Goal: Task Accomplishment & Management: Use online tool/utility

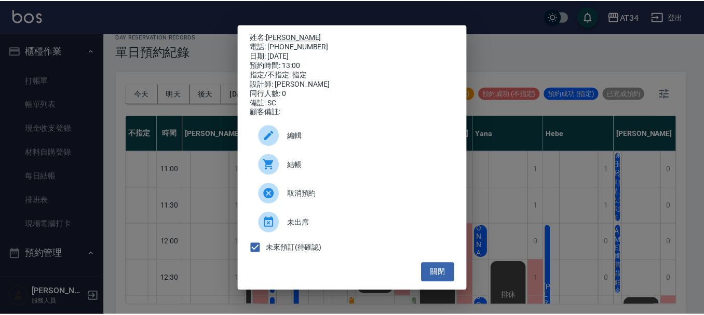
scroll to position [87, 0]
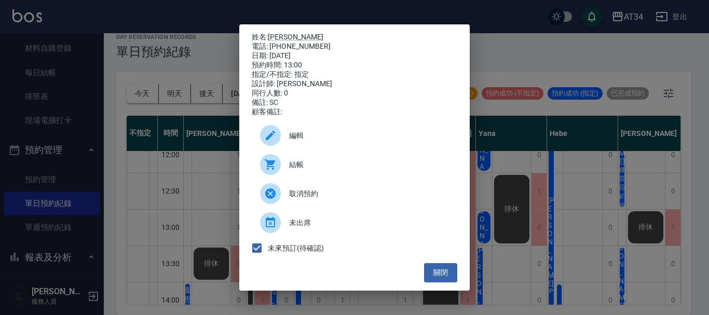
click at [77, 107] on div "姓名: 孫R 電話: 0978395315 日期: 2025/08/22 預約時間: 13:00 指定/不指定: 指定 設計師: Mei 同行人數: 0 備註…" at bounding box center [354, 157] width 709 height 315
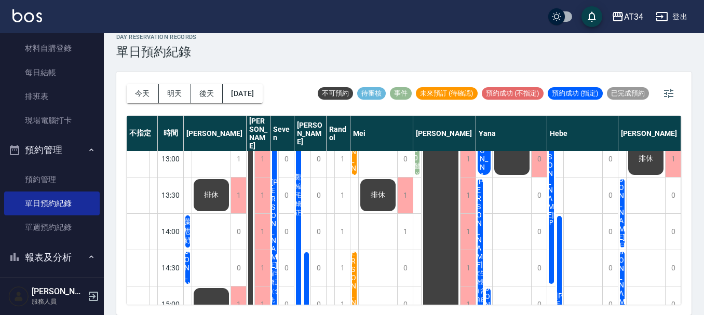
scroll to position [52, 5]
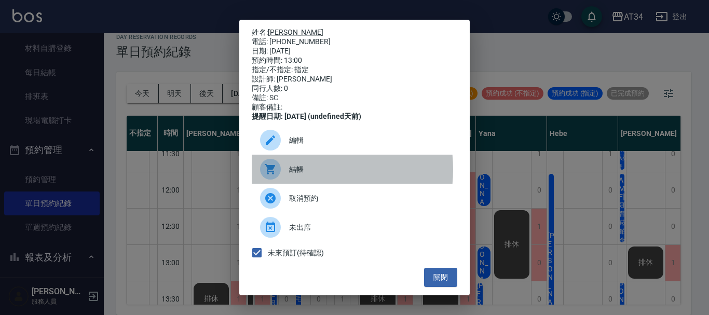
click at [301, 175] on span "結帳" at bounding box center [369, 169] width 160 height 11
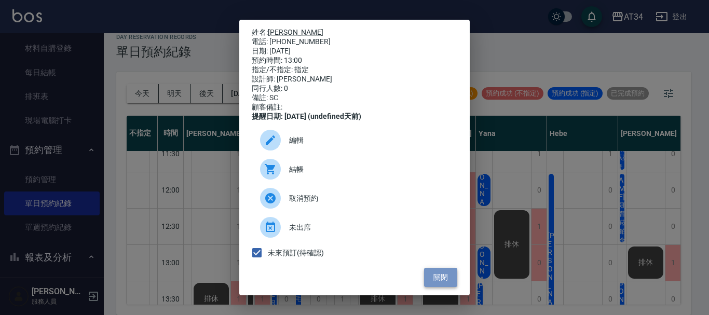
click at [428, 286] on button "關閉" at bounding box center [440, 277] width 33 height 19
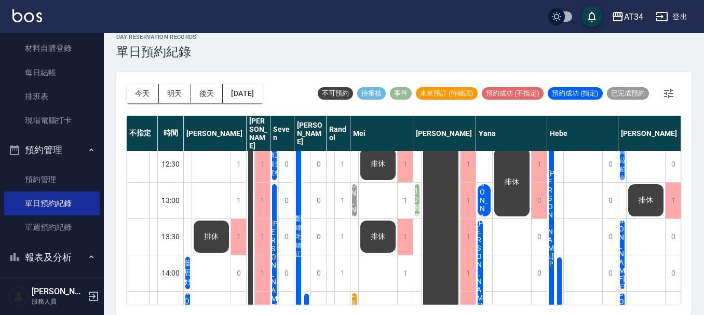
scroll to position [87, 5]
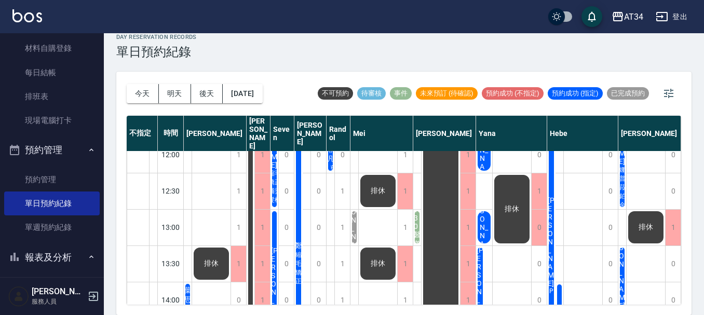
click at [194, 286] on span "[PERSON_NAME]" at bounding box center [187, 300] width 11 height 28
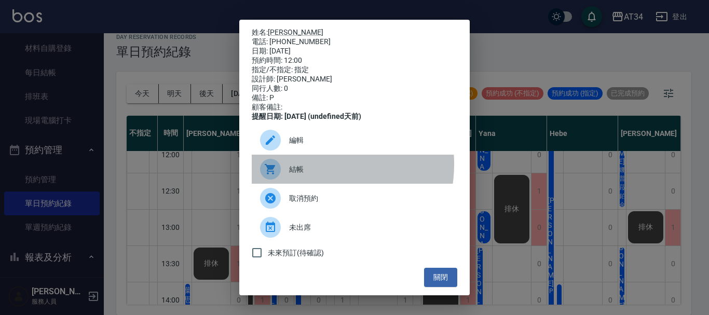
click at [313, 171] on span "結帳" at bounding box center [369, 169] width 160 height 11
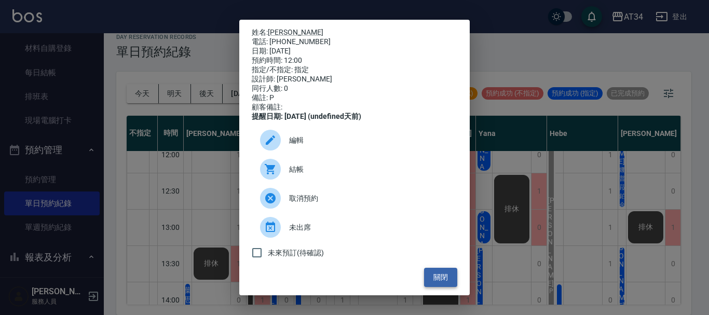
click at [439, 285] on button "關閉" at bounding box center [440, 277] width 33 height 19
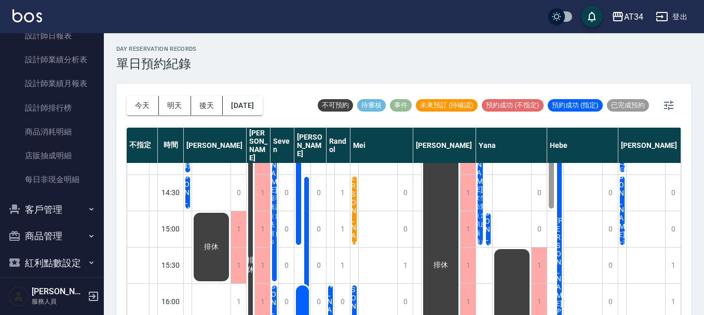
scroll to position [623, 0]
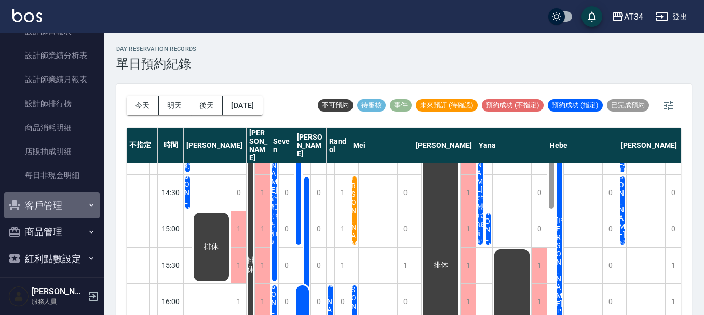
click at [66, 198] on button "客戶管理" at bounding box center [52, 205] width 96 height 27
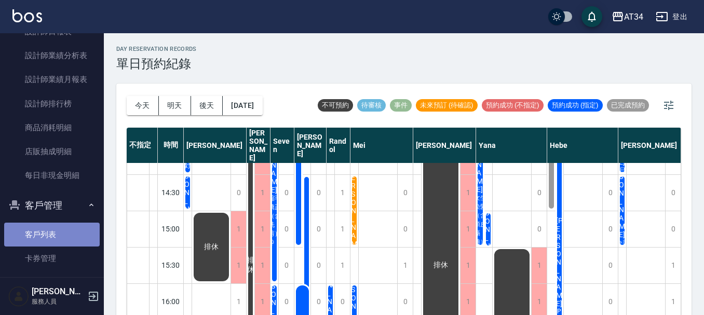
click at [66, 234] on link "客戶列表" at bounding box center [52, 235] width 96 height 24
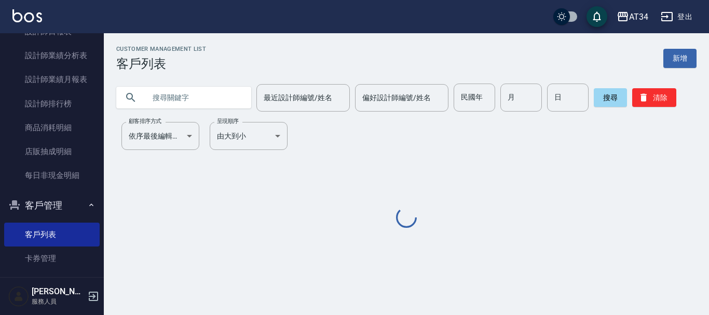
click at [192, 101] on input "text" at bounding box center [194, 98] width 98 height 28
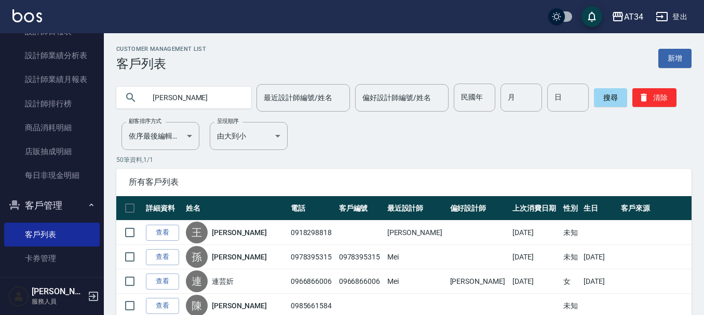
type input "黃千慈"
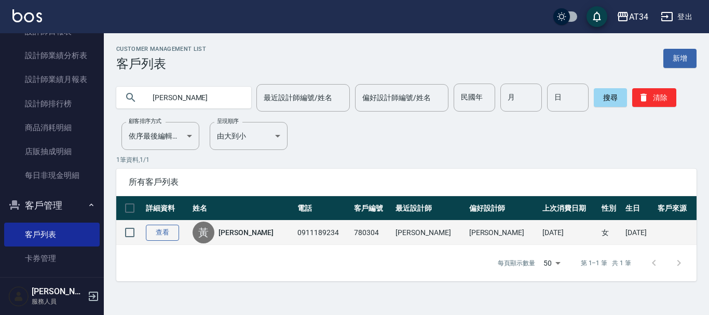
click at [165, 239] on link "查看" at bounding box center [162, 233] width 33 height 16
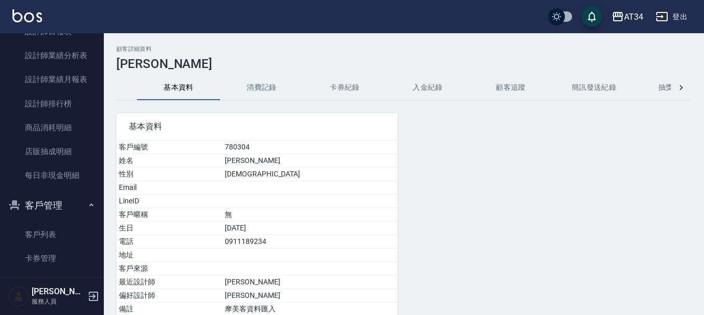
click at [286, 85] on button "消費記錄" at bounding box center [261, 87] width 83 height 25
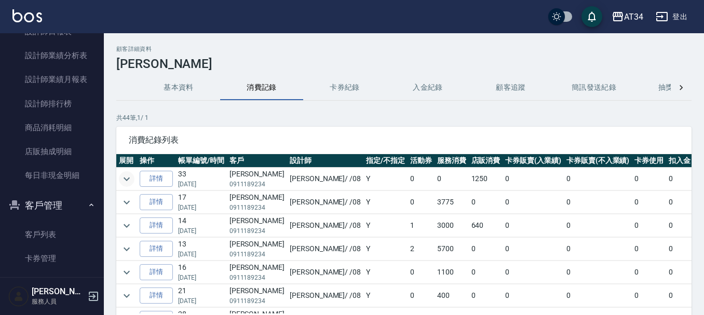
click at [128, 180] on icon "expand row" at bounding box center [126, 179] width 12 height 12
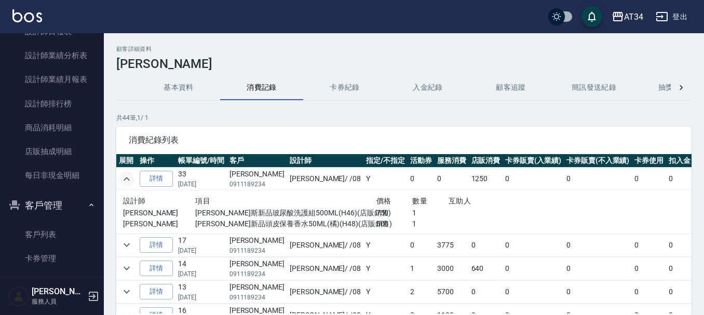
click at [128, 180] on icon "expand row" at bounding box center [127, 179] width 6 height 4
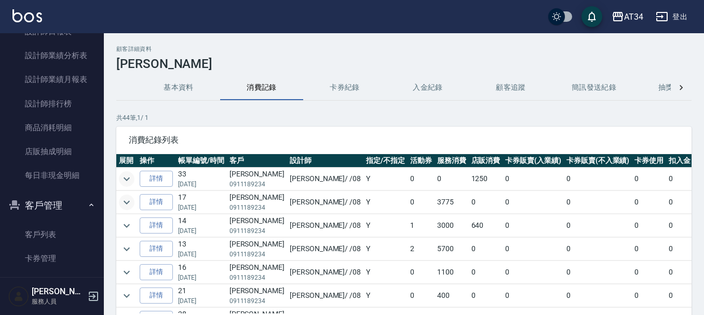
click at [128, 202] on icon "expand row" at bounding box center [127, 202] width 6 height 4
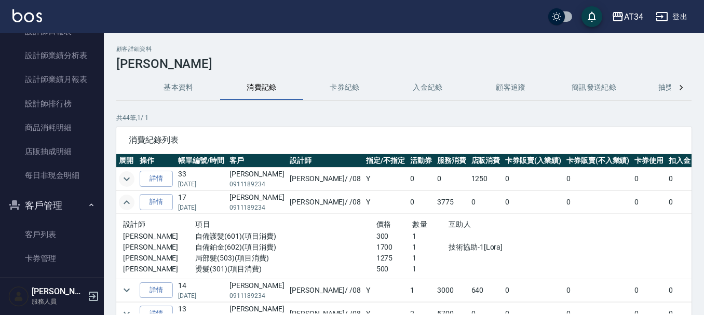
click at [129, 198] on icon "expand row" at bounding box center [126, 202] width 12 height 12
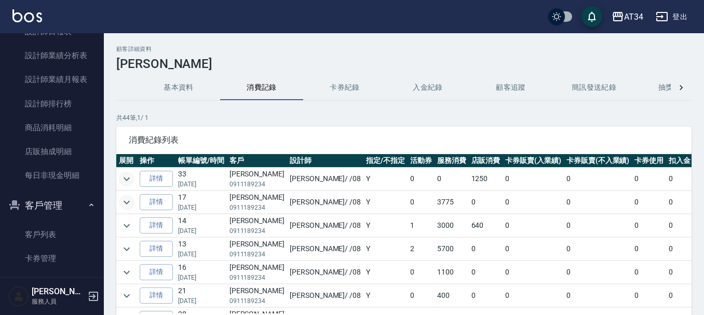
scroll to position [52, 0]
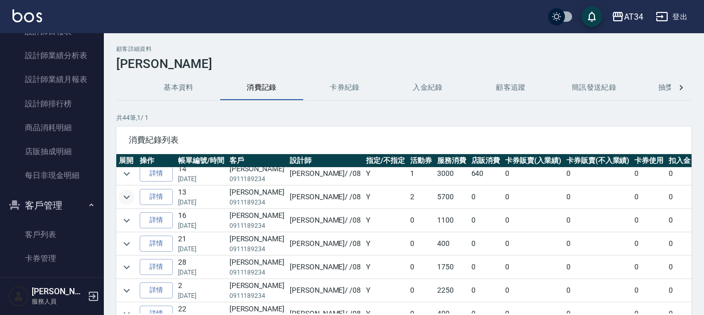
click at [130, 201] on icon "expand row" at bounding box center [126, 197] width 12 height 12
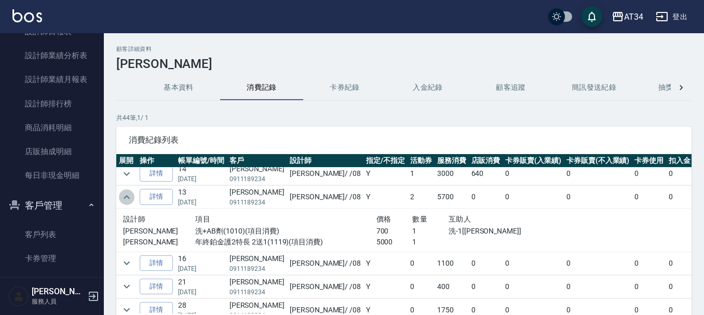
click at [130, 201] on icon "expand row" at bounding box center [126, 197] width 12 height 12
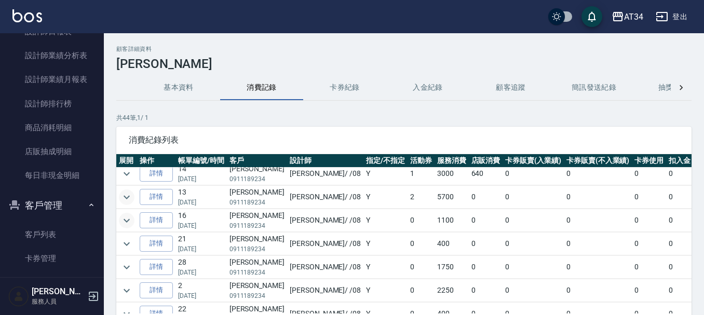
click at [128, 221] on icon "expand row" at bounding box center [126, 220] width 12 height 12
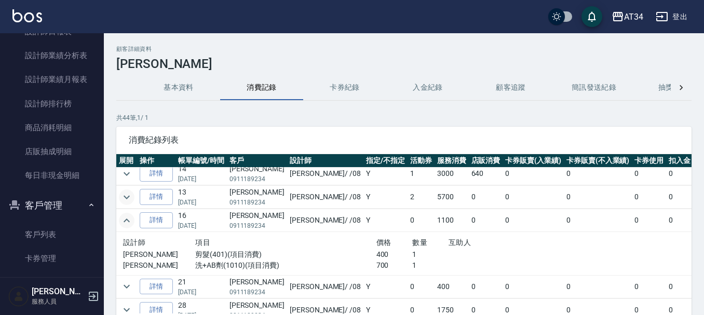
click at [128, 221] on icon "expand row" at bounding box center [127, 221] width 6 height 4
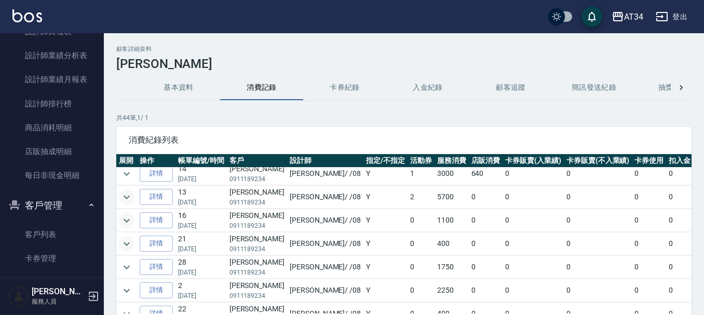
click at [130, 241] on icon "expand row" at bounding box center [126, 244] width 12 height 12
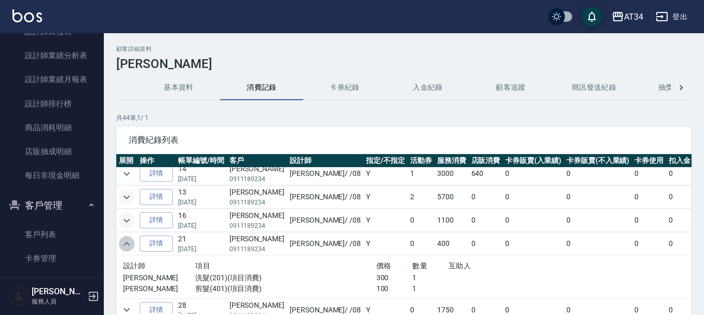
click at [129, 241] on icon "expand row" at bounding box center [126, 244] width 12 height 12
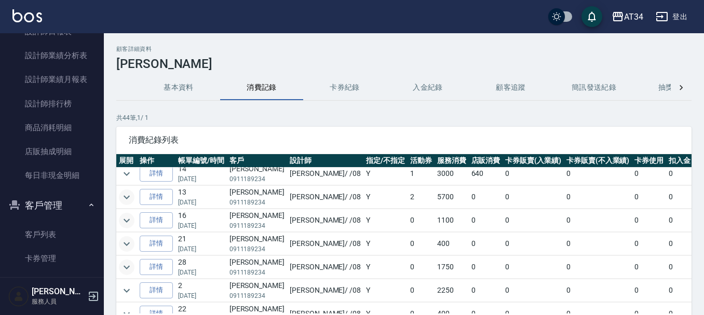
click at [127, 267] on icon "expand row" at bounding box center [126, 267] width 12 height 12
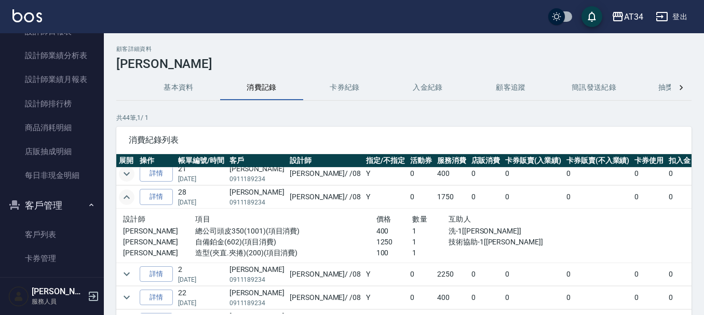
scroll to position [104, 0]
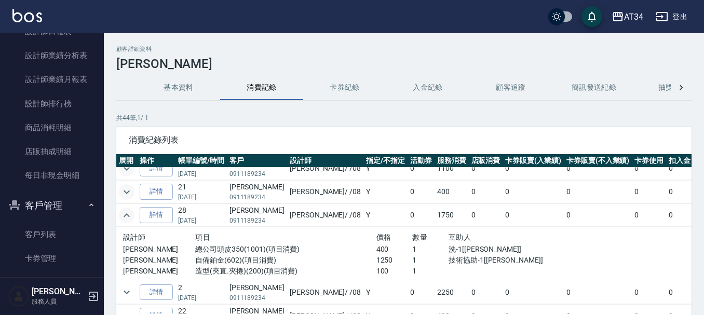
click at [124, 209] on icon "expand row" at bounding box center [126, 215] width 12 height 12
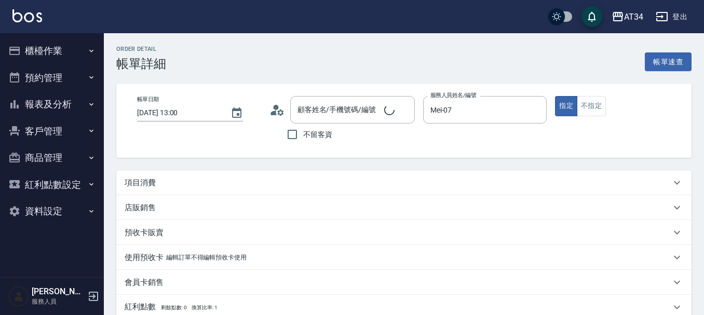
type input "[DATE] 13:00"
type input "Mei-07"
type input "SC"
type input "孫R/0978395315/null"
click at [279, 116] on icon at bounding box center [277, 110] width 16 height 16
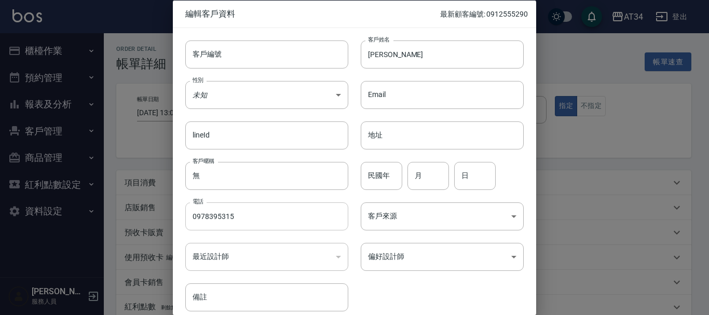
click at [237, 226] on input "0978395315" at bounding box center [266, 216] width 163 height 28
click at [233, 49] on input "客戶編號" at bounding box center [266, 54] width 163 height 28
paste input "0978395315"
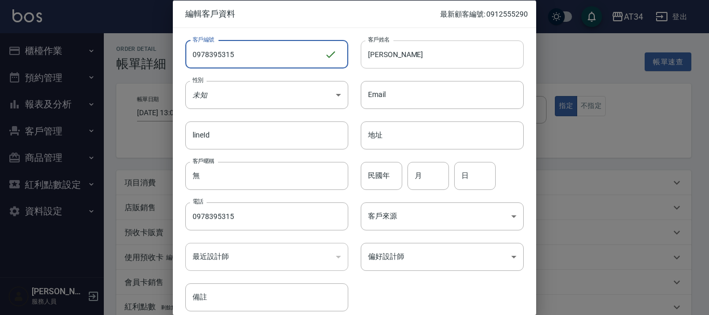
type input "0978395315"
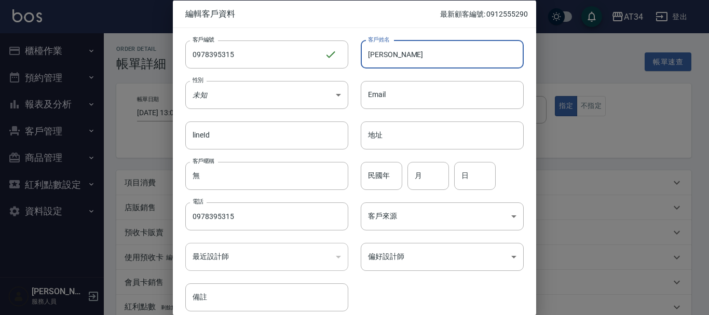
click at [424, 55] on input "孫R" at bounding box center [442, 54] width 163 height 28
type input "[PERSON_NAME]"
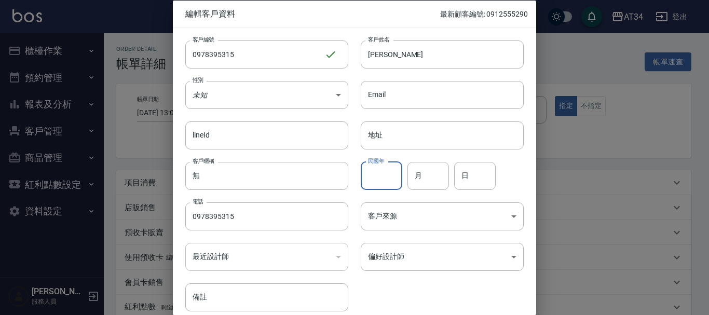
click at [376, 174] on input "民國年" at bounding box center [382, 175] width 42 height 28
type input "81"
type input "08"
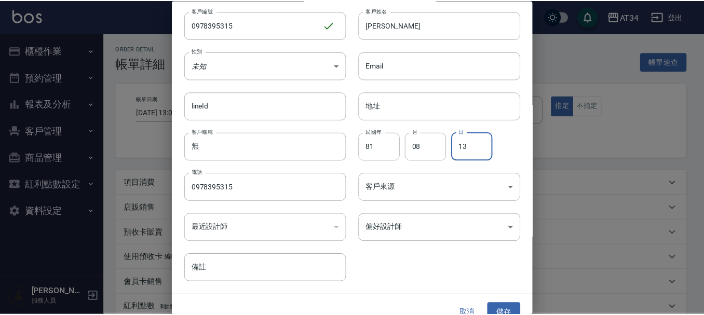
scroll to position [45, 0]
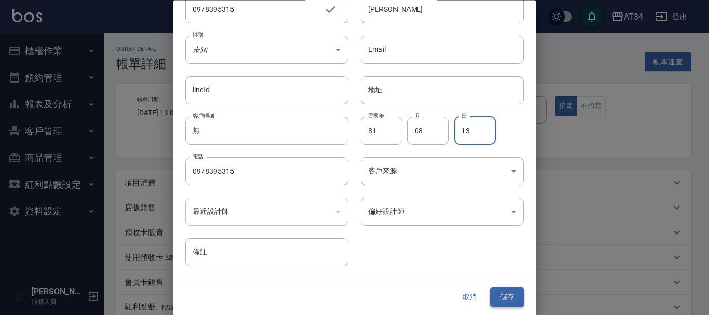
type input "13"
click at [503, 300] on button "儲存" at bounding box center [507, 297] width 33 height 19
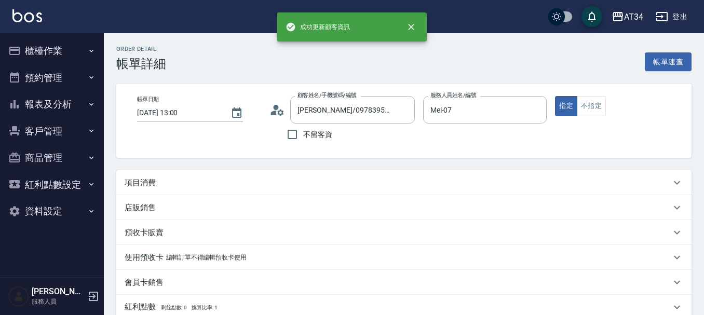
type input "孫偉翔/0978395315/0978395315"
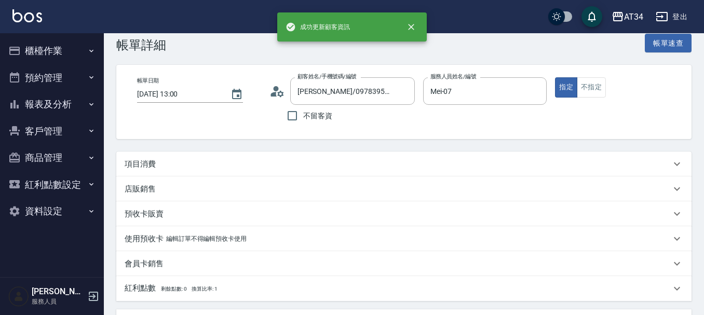
scroll to position [52, 0]
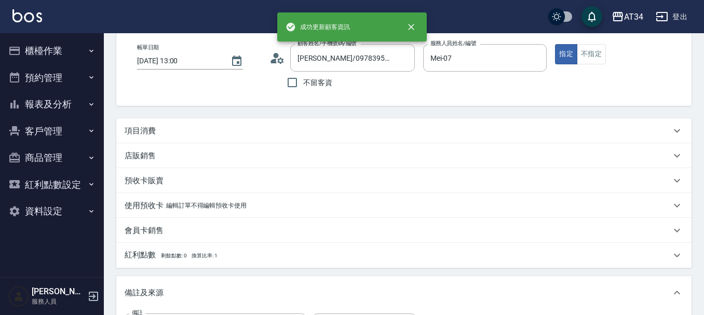
click at [143, 153] on p "店販銷售" at bounding box center [140, 156] width 31 height 11
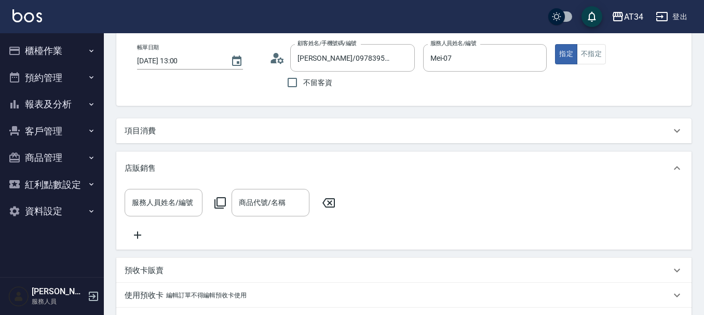
scroll to position [0, 0]
click at [149, 125] on div "項目消費" at bounding box center [403, 130] width 575 height 25
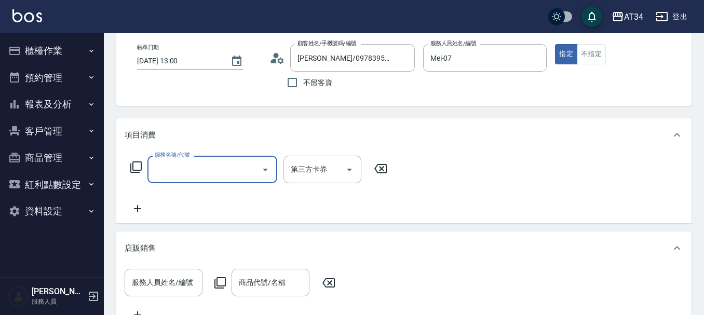
click at [166, 168] on input "服務名稱/代號" at bounding box center [204, 169] width 105 height 18
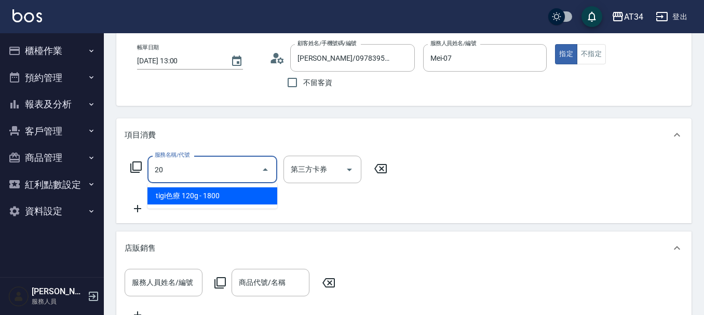
type input "201"
type input "30"
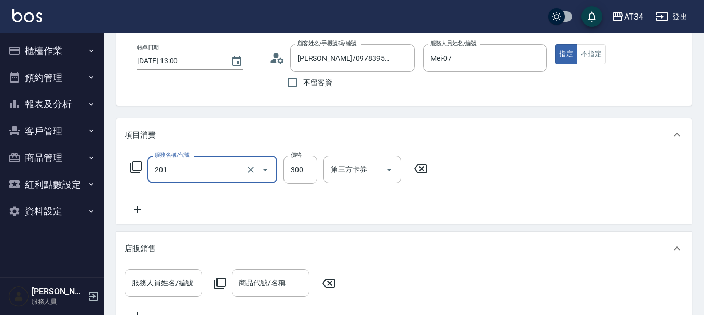
type input "洗髮(201)"
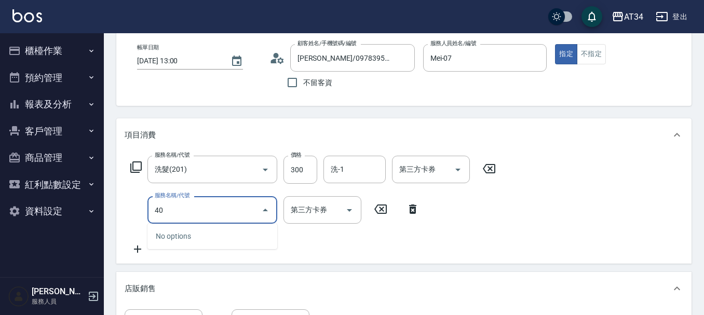
type input "401"
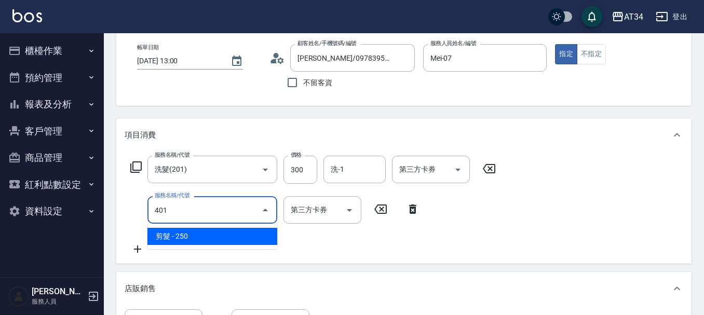
type input "50"
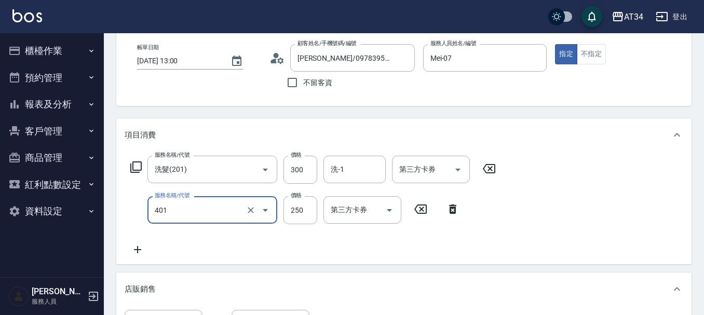
type input "剪髮(401)"
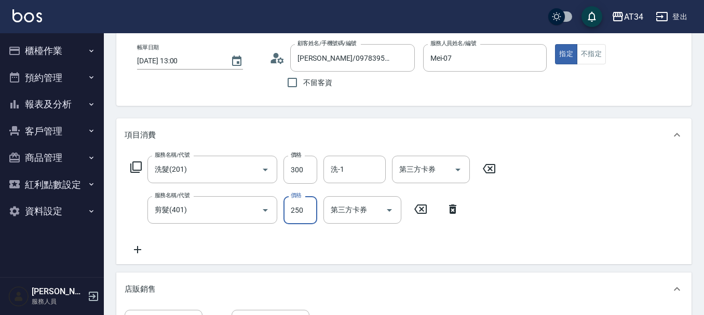
type input "30"
type input "29"
type input "50"
type input "299"
click at [344, 171] on input "洗-1" at bounding box center [354, 169] width 53 height 18
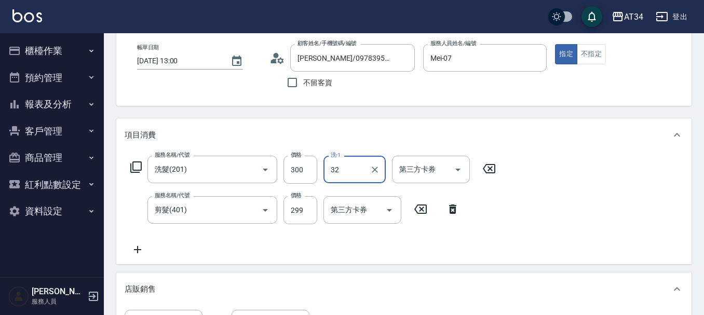
type input "阿源-32"
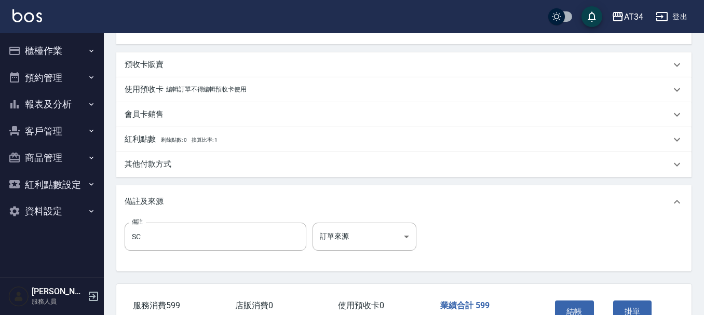
scroll to position [455, 0]
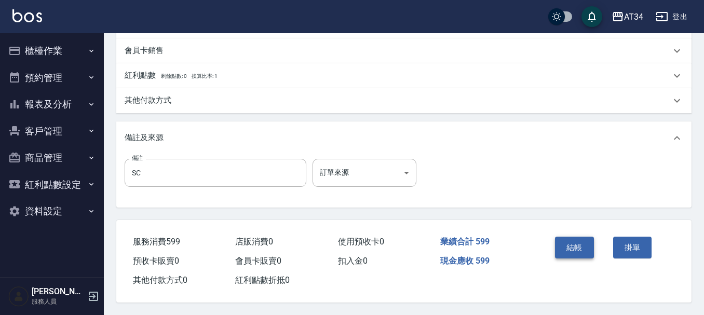
click at [573, 246] on button "結帳" at bounding box center [574, 248] width 39 height 22
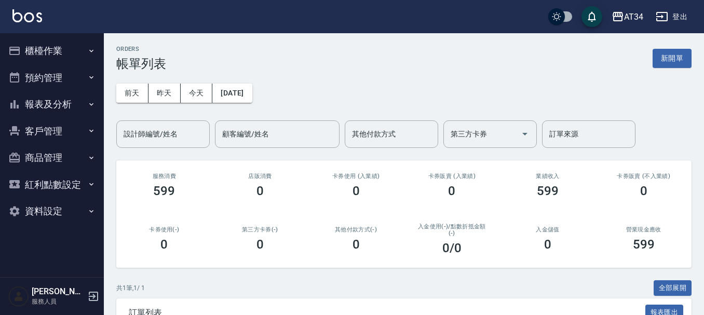
click at [236, 282] on div "共 1 筆, 1 / 1 全部展開" at bounding box center [403, 288] width 575 height 16
click at [236, 283] on div "共 1 筆, 1 / 1 全部展開" at bounding box center [403, 288] width 575 height 16
click at [235, 283] on div "共 1 筆, 1 / 1 全部展開" at bounding box center [403, 288] width 575 height 16
click at [276, 117] on div "前天 昨天 今天 2025/08/22 設計師編號/姓名 設計師編號/姓名 顧客編號/姓名 顧客編號/姓名 其他付款方式 其他付款方式 第三方卡券 第三方卡券…" at bounding box center [403, 109] width 575 height 77
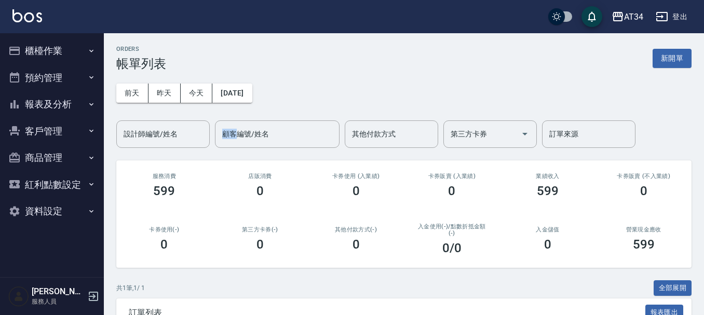
click at [276, 117] on div "前天 昨天 今天 2025/08/22 設計師編號/姓名 設計師編號/姓名 顧客編號/姓名 顧客編號/姓名 其他付款方式 其他付款方式 第三方卡券 第三方卡券…" at bounding box center [403, 109] width 575 height 77
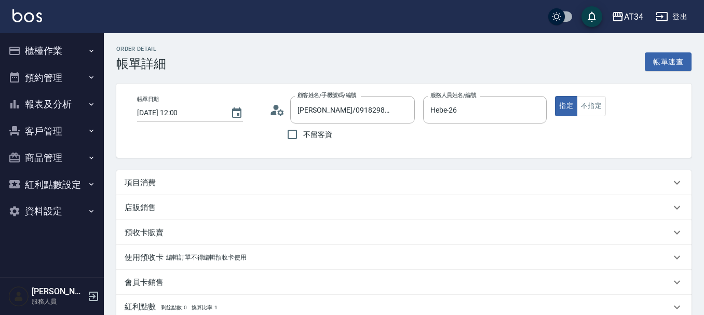
click at [160, 185] on div "項目消費" at bounding box center [398, 183] width 546 height 11
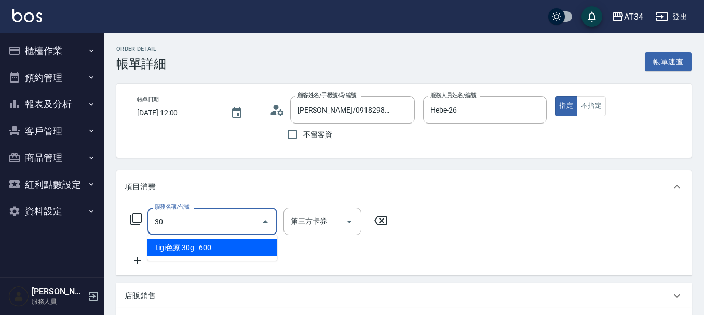
type input "301"
type input "150"
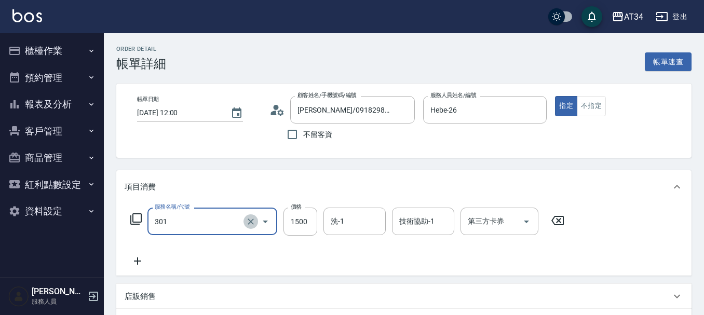
click at [250, 224] on icon "Clear" at bounding box center [251, 221] width 10 height 10
type input "60"
type input "0"
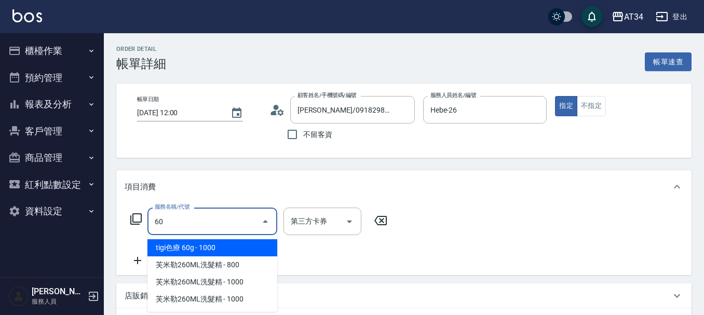
type input "602"
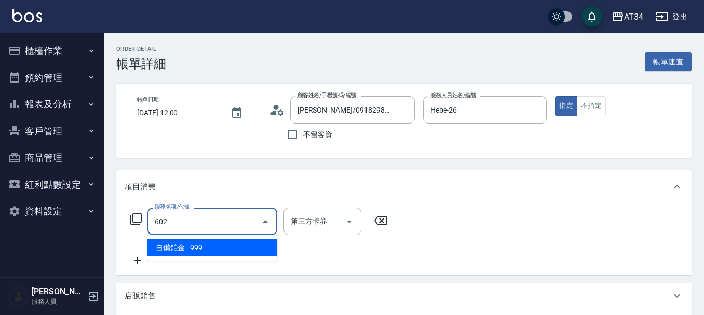
type input "90"
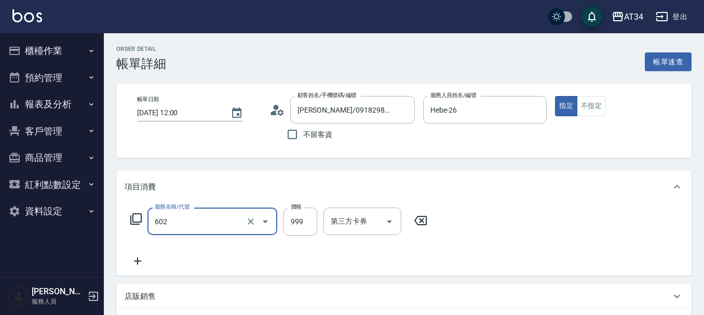
type input "自備鉑金(602)"
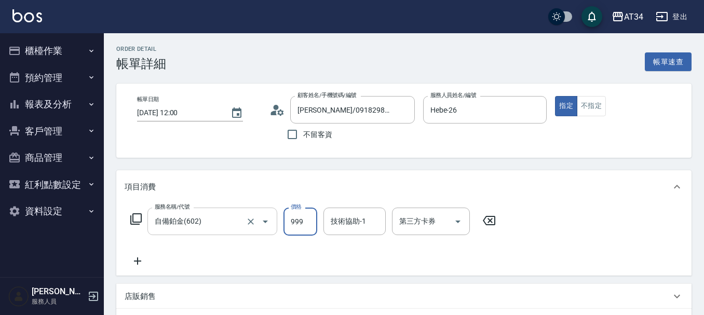
type input "0"
type input "17"
type input "10"
type input "170"
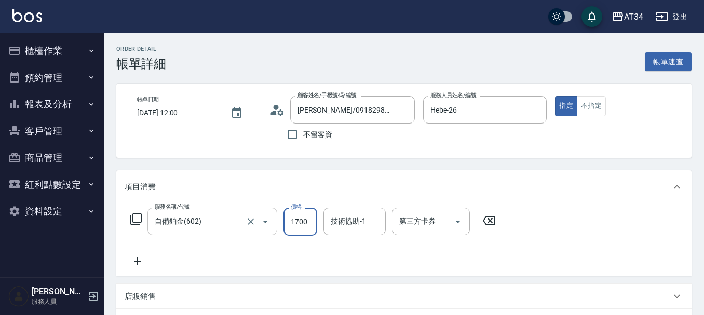
type input "1700"
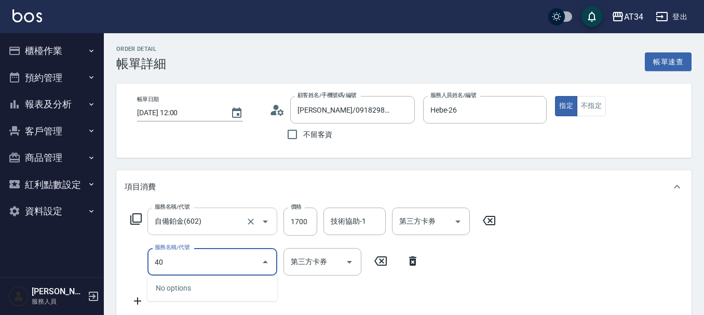
type input "401"
type input "190"
type input "剪髮(401)"
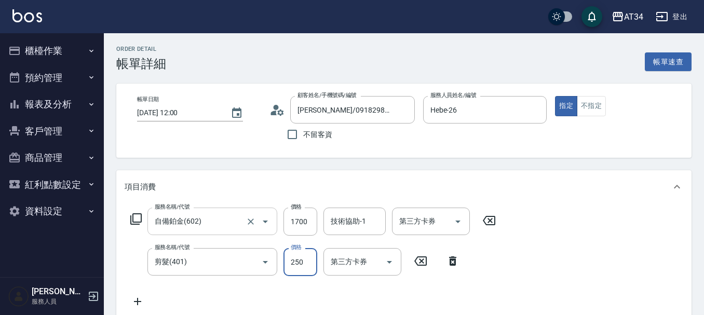
type input "170"
type input "60"
type input "230"
type input "600"
click at [616, 230] on div "服務名稱/代號 自備鉑金(602) 服務名稱/代號 價格 1700 價格 技術協助-1 技術協助-1 第三方卡券 第三方卡券 服務名稱/代號 剪髮(401) …" at bounding box center [403, 259] width 575 height 113
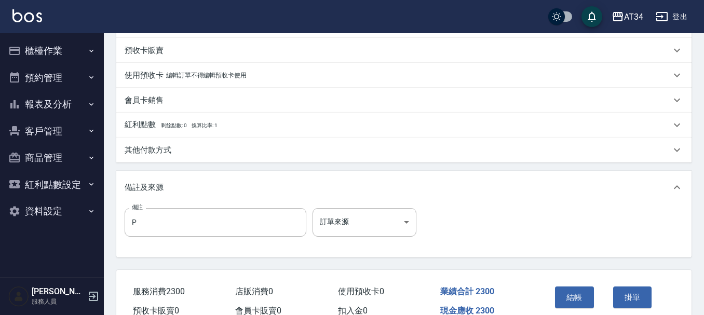
scroll to position [366, 0]
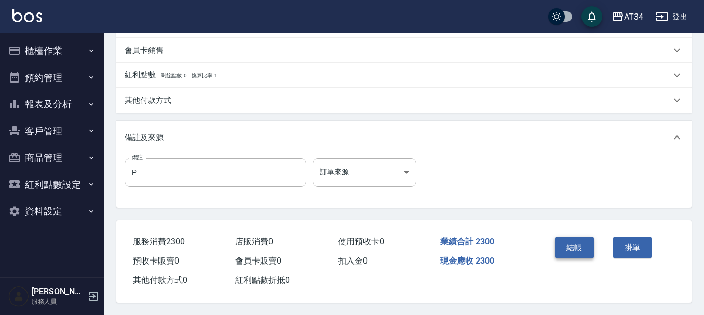
click at [577, 237] on button "結帳" at bounding box center [574, 248] width 39 height 22
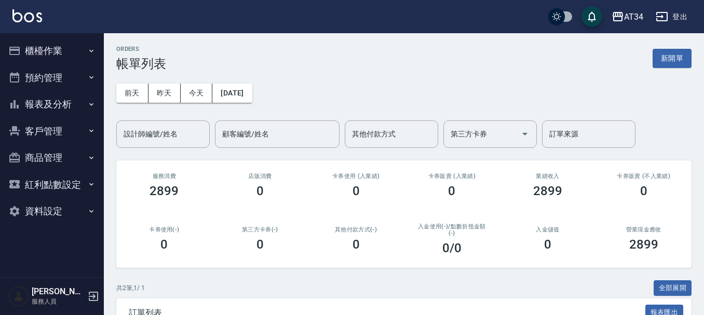
click at [421, 56] on div "ORDERS 帳單列表 新開單" at bounding box center [403, 58] width 575 height 25
